Goal: Information Seeking & Learning: Learn about a topic

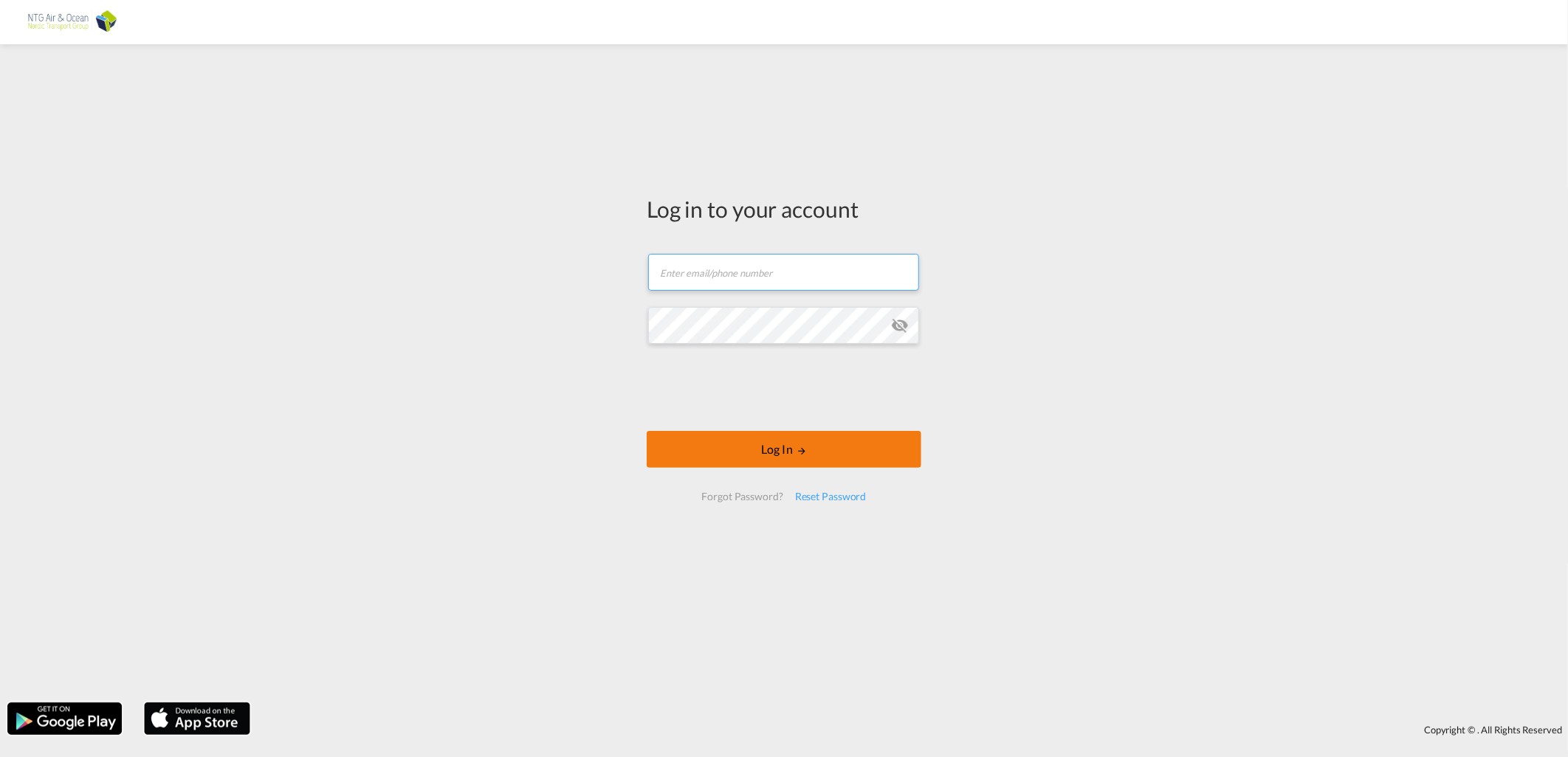
type input "[EMAIL_ADDRESS][DOMAIN_NAME]"
click at [714, 444] on button "Log In" at bounding box center [784, 449] width 274 height 37
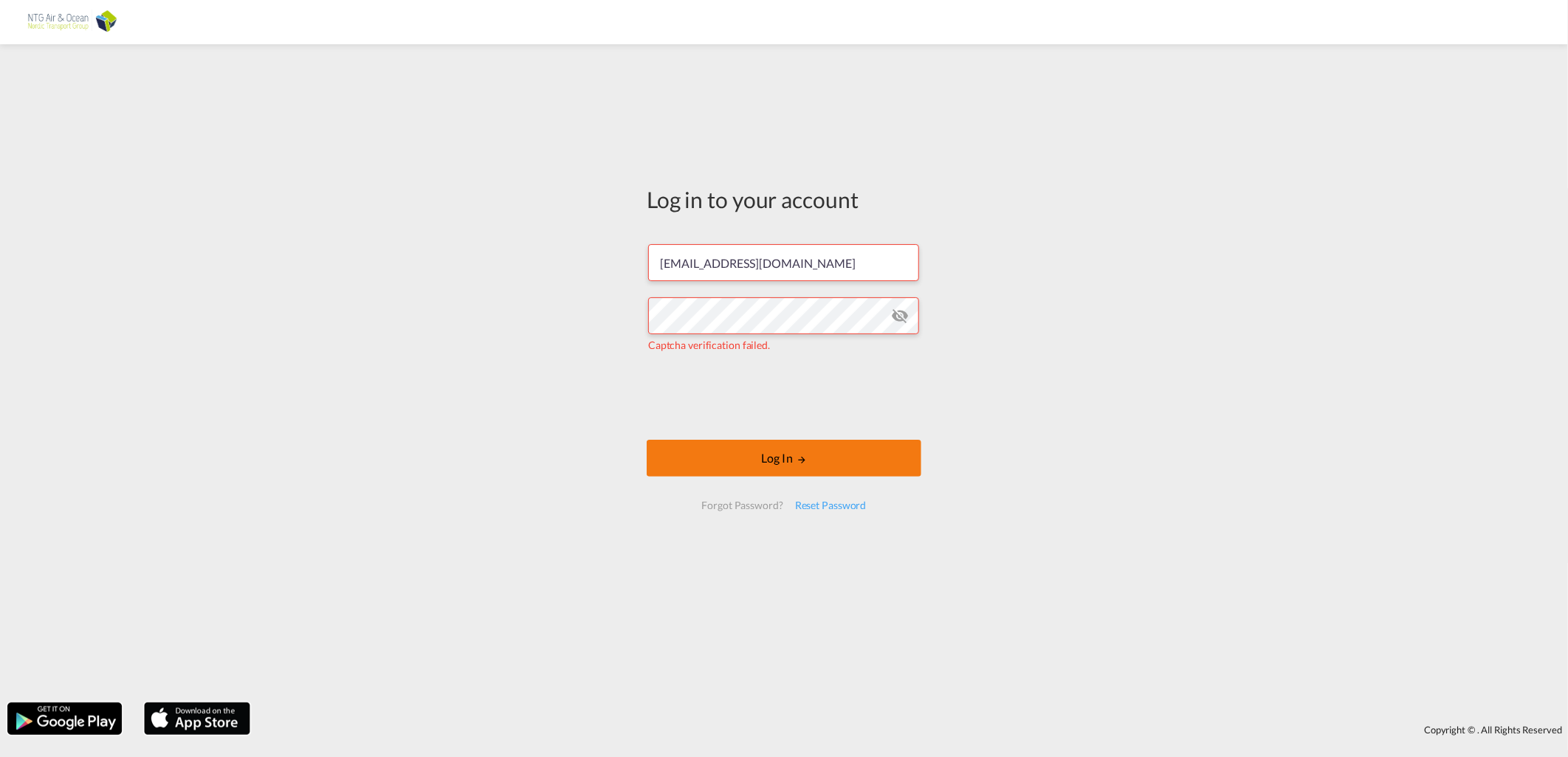
drag, startPoint x: 740, startPoint y: 452, endPoint x: 703, endPoint y: 434, distance: 41.1
click at [740, 453] on button "Log In" at bounding box center [784, 458] width 274 height 37
